Goal: Check status: Check status

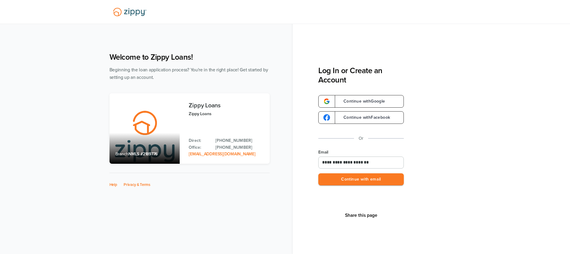
click at [325, 163] on input "**********" at bounding box center [360, 163] width 85 height 12
click at [324, 163] on input "**********" at bounding box center [360, 163] width 85 height 12
type input "**********"
click at [362, 180] on button "Continue with email" at bounding box center [360, 179] width 85 height 12
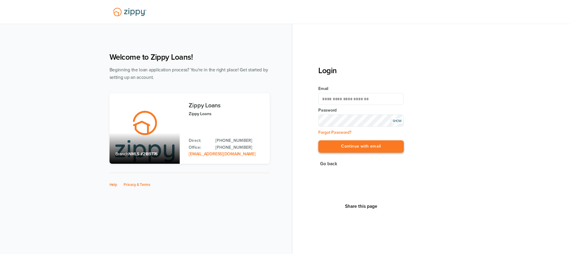
click at [363, 146] on button "Continue with email" at bounding box center [360, 146] width 85 height 12
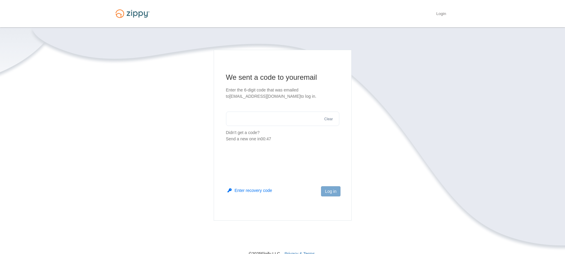
click at [231, 115] on input "text" at bounding box center [282, 119] width 113 height 14
type input "******"
click at [326, 193] on button "Log in" at bounding box center [330, 191] width 19 height 10
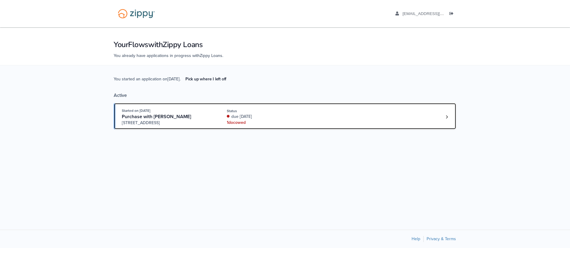
click at [350, 117] on div "Started on Aug. 26th, 2025 Purchase with Cody Floyd 4486 Walnut, Kalamazoo, MI,…" at bounding box center [282, 117] width 320 height 18
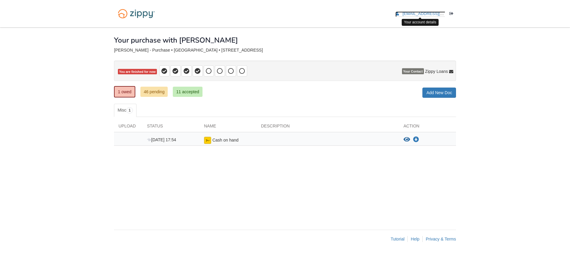
click at [420, 15] on span "[EMAIL_ADDRESS][DOMAIN_NAME]" at bounding box center [436, 13] width 69 height 4
click at [420, 15] on span "dfloyd295@frontier.com" at bounding box center [436, 13] width 69 height 4
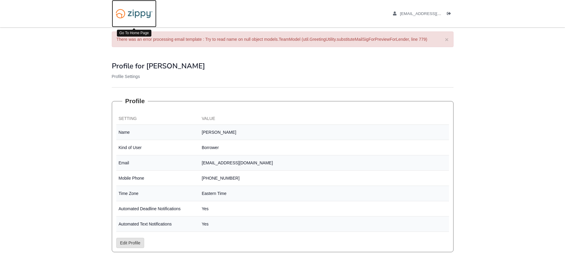
click at [149, 15] on img at bounding box center [134, 13] width 45 height 15
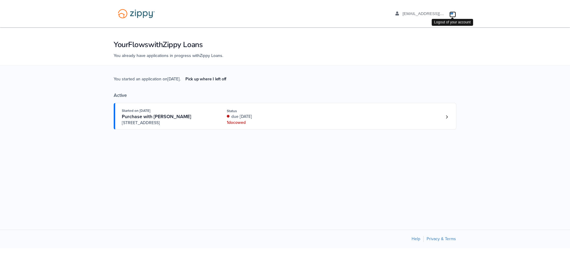
click at [452, 15] on icon "Log out" at bounding box center [451, 14] width 4 height 4
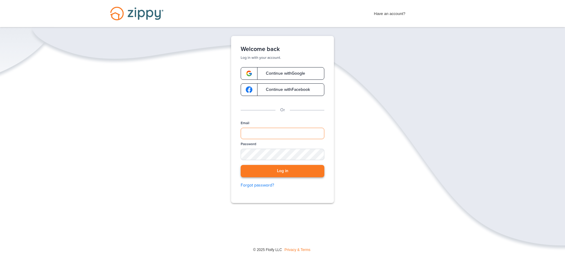
type input "**********"
click at [281, 169] on button "Log in" at bounding box center [283, 171] width 84 height 12
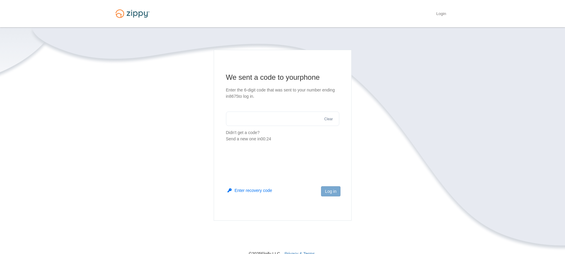
click at [230, 119] on input "text" at bounding box center [282, 119] width 113 height 14
type input "******"
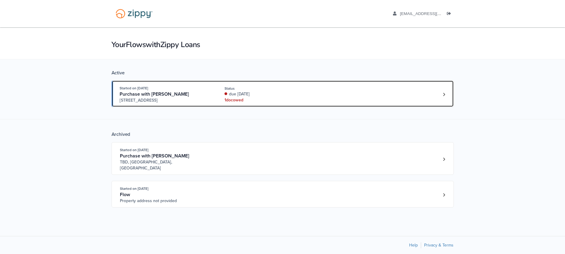
click at [315, 97] on div "Started on [DATE] Purchase with [PERSON_NAME] [STREET_ADDRESS] Status due [DATE…" at bounding box center [280, 94] width 320 height 18
click at [314, 97] on div "Started on [DATE] Purchase with [PERSON_NAME] [STREET_ADDRESS] Status due [DATE…" at bounding box center [280, 94] width 320 height 18
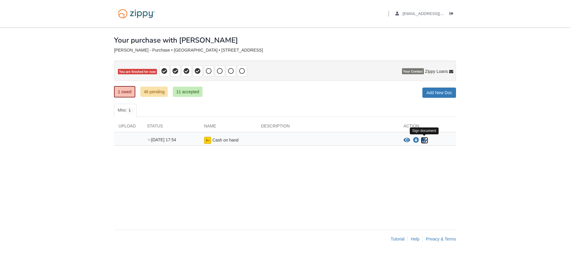
click at [425, 140] on icon "Sign Form" at bounding box center [424, 140] width 7 height 6
click at [407, 140] on icon "View Cash on hand" at bounding box center [406, 140] width 7 height 6
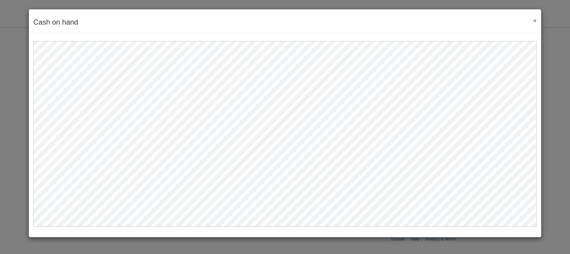
click at [534, 21] on button "×" at bounding box center [533, 20] width 7 height 6
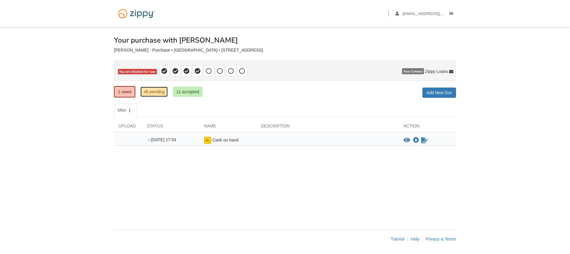
click at [155, 92] on link "46 pending" at bounding box center [153, 92] width 27 height 10
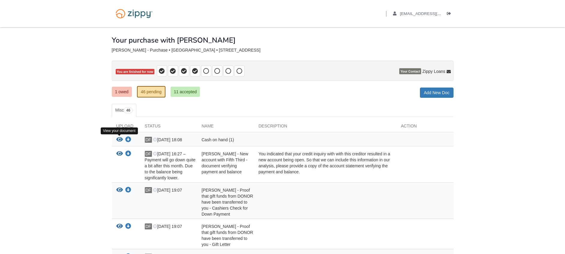
click at [118, 139] on icon "View Cash on hand (1)" at bounding box center [119, 140] width 7 height 6
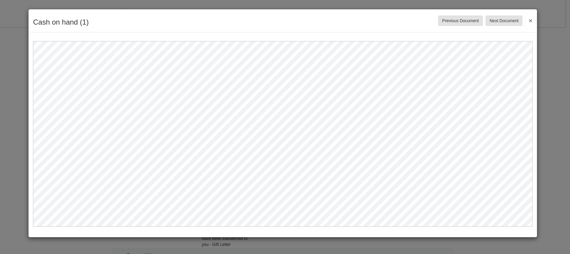
click at [530, 21] on button "×" at bounding box center [528, 20] width 7 height 11
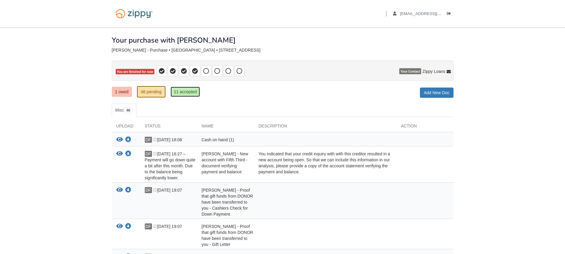
click at [190, 94] on link "11 accepted" at bounding box center [185, 92] width 29 height 10
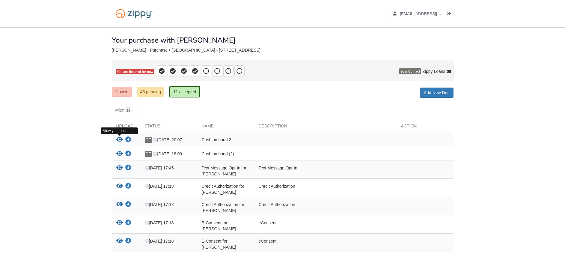
click at [118, 140] on icon "View Cash on hand 2" at bounding box center [119, 140] width 7 height 6
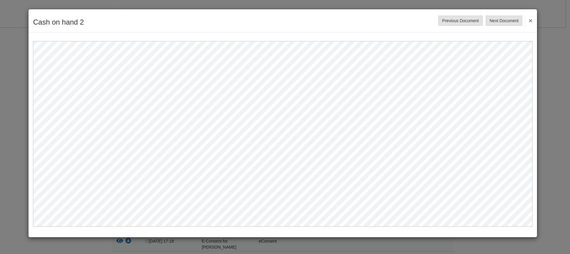
click at [530, 22] on button "×" at bounding box center [528, 20] width 7 height 11
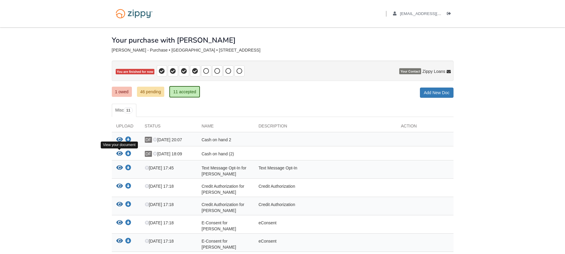
click at [118, 153] on icon "View Cash on hand (2)" at bounding box center [119, 154] width 7 height 6
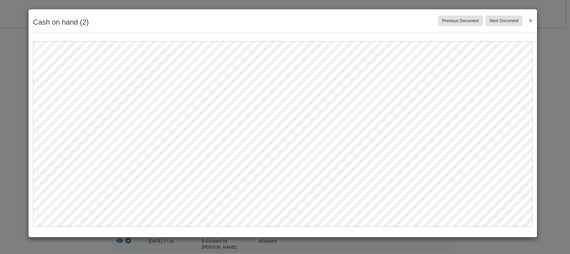
click at [530, 20] on button "×" at bounding box center [528, 20] width 7 height 11
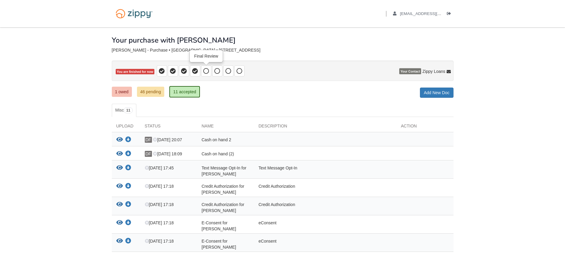
click at [206, 71] on icon at bounding box center [206, 71] width 6 height 6
click at [196, 70] on icon at bounding box center [195, 71] width 6 height 6
click at [184, 71] on icon at bounding box center [184, 71] width 6 height 6
click at [175, 71] on icon at bounding box center [173, 71] width 6 height 6
click at [118, 93] on link "1 owed" at bounding box center [122, 92] width 20 height 10
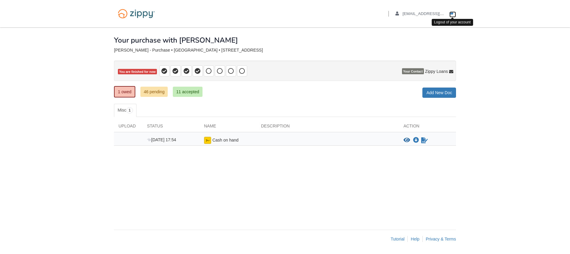
click at [452, 14] on icon "Log out" at bounding box center [451, 14] width 4 height 4
